Goal: Task Accomplishment & Management: Manage account settings

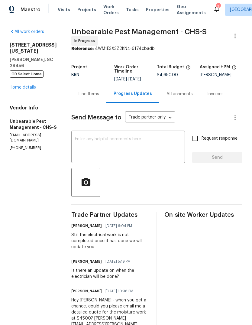
scroll to position [256, 0]
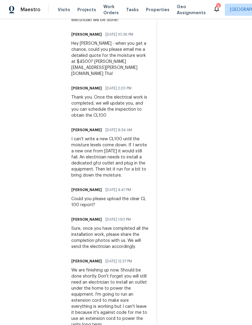
click at [157, 12] on span "Properties" at bounding box center [158, 10] width 24 height 6
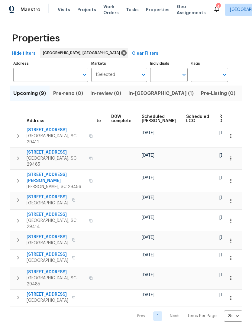
scroll to position [0, 158]
click at [220, 117] on div "Ready Date" at bounding box center [229, 118] width 19 height 8
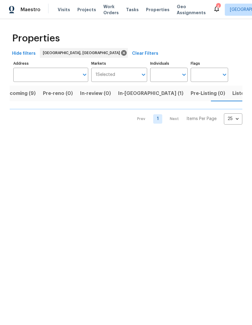
scroll to position [0, 11]
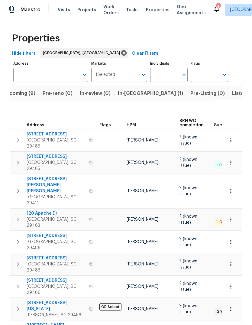
click at [151, 12] on span "Properties" at bounding box center [158, 10] width 24 height 6
click at [65, 12] on span "Visits" at bounding box center [64, 10] width 12 height 6
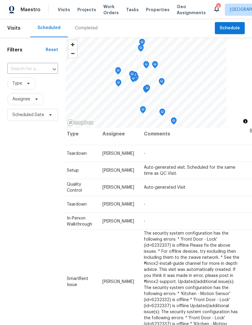
scroll to position [5, 53]
click at [0, 0] on icon at bounding box center [0, 0] width 0 height 0
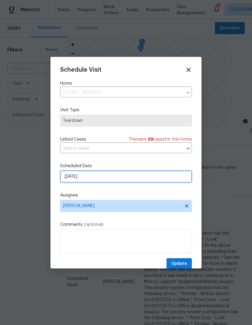
click at [143, 176] on input "10/2/2025" at bounding box center [126, 176] width 132 height 12
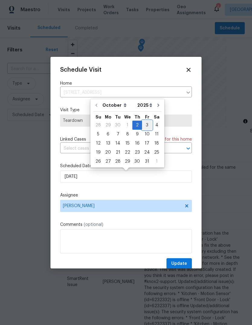
click at [146, 125] on div "3" at bounding box center [147, 125] width 10 height 8
type input "10/3/2025"
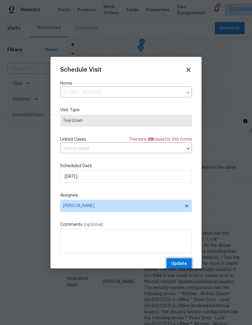
click at [179, 266] on span "Update" at bounding box center [179, 264] width 16 height 8
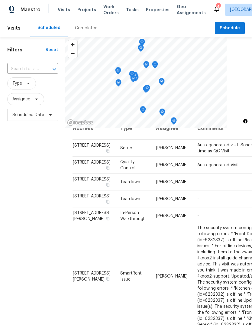
scroll to position [11, 0]
click at [155, 10] on span "Properties" at bounding box center [158, 10] width 24 height 6
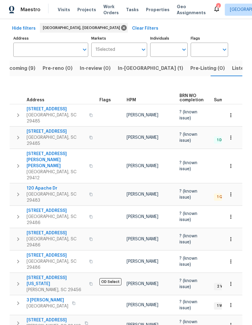
scroll to position [25, 0]
click at [58, 274] on span "109 Washington Dr" at bounding box center [56, 280] width 59 height 12
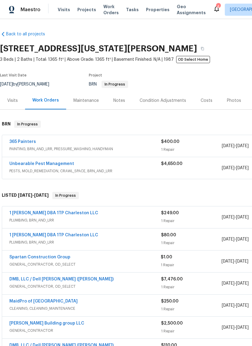
click at [33, 140] on link "365 Painters" at bounding box center [22, 142] width 27 height 4
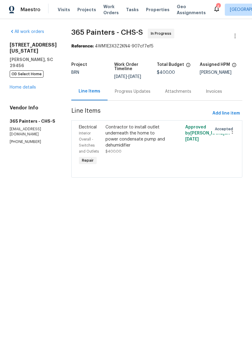
click at [128, 146] on div "Contractor to install outlet underneath the home to power condensate pump and d…" at bounding box center [136, 139] width 63 height 30
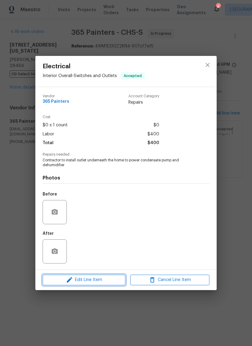
click at [106, 278] on span "Edit Line Item" at bounding box center [83, 280] width 79 height 8
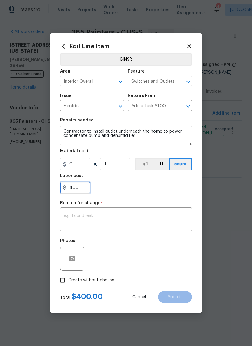
click at [85, 191] on input "400" at bounding box center [75, 187] width 30 height 12
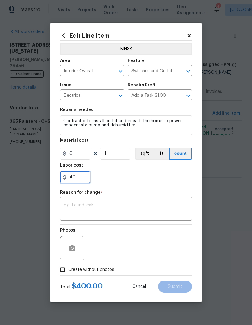
type input "4"
type input "900"
click at [158, 182] on div "900" at bounding box center [126, 177] width 132 height 12
click at [151, 205] on textarea at bounding box center [126, 209] width 124 height 13
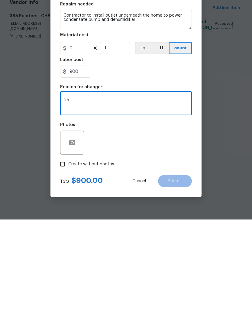
type textarea "N"
click at [61, 264] on input "Create without photos" at bounding box center [62, 269] width 11 height 11
checkbox input "true"
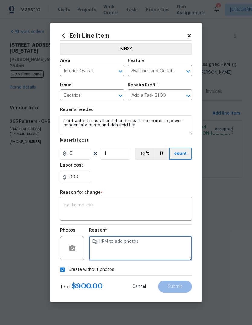
click at [157, 248] on textarea at bounding box center [140, 248] width 103 height 24
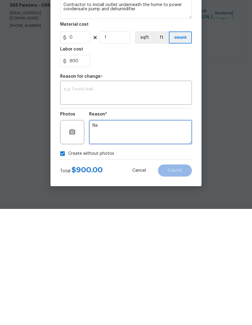
type textarea "Na"
click at [158, 203] on textarea at bounding box center [126, 209] width 124 height 13
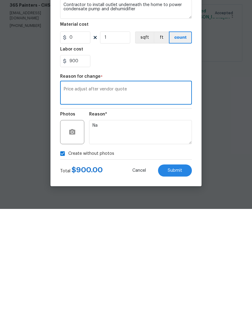
type textarea "Price adjust after vendor quote"
click at [180, 284] on span "Submit" at bounding box center [175, 286] width 14 height 5
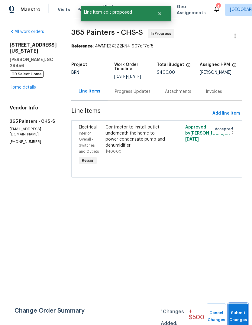
click at [238, 312] on button "Submit Changes" at bounding box center [237, 316] width 19 height 26
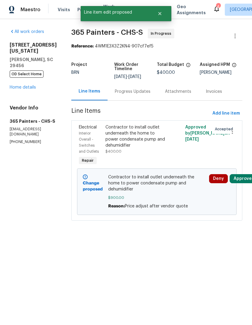
click at [248, 174] on button "Approve" at bounding box center [242, 178] width 26 height 9
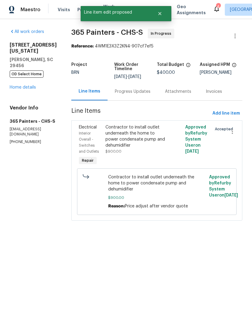
click at [154, 194] on span "$900.00" at bounding box center [157, 197] width 98 height 6
click at [14, 85] on link "Home details" at bounding box center [23, 87] width 26 height 4
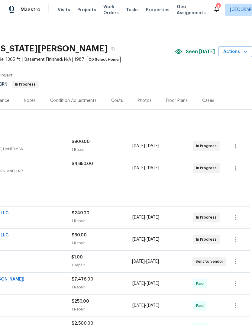
scroll to position [0, 89]
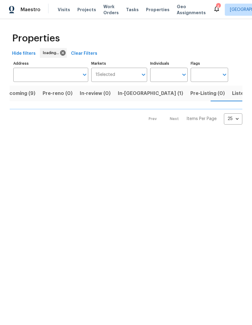
scroll to position [0, 11]
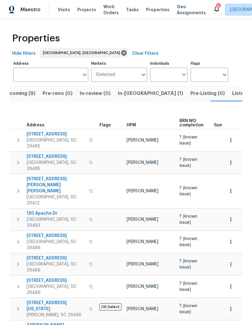
click at [30, 92] on span "Upcoming (9)" at bounding box center [19, 93] width 33 height 8
